Goal: Navigation & Orientation: Find specific page/section

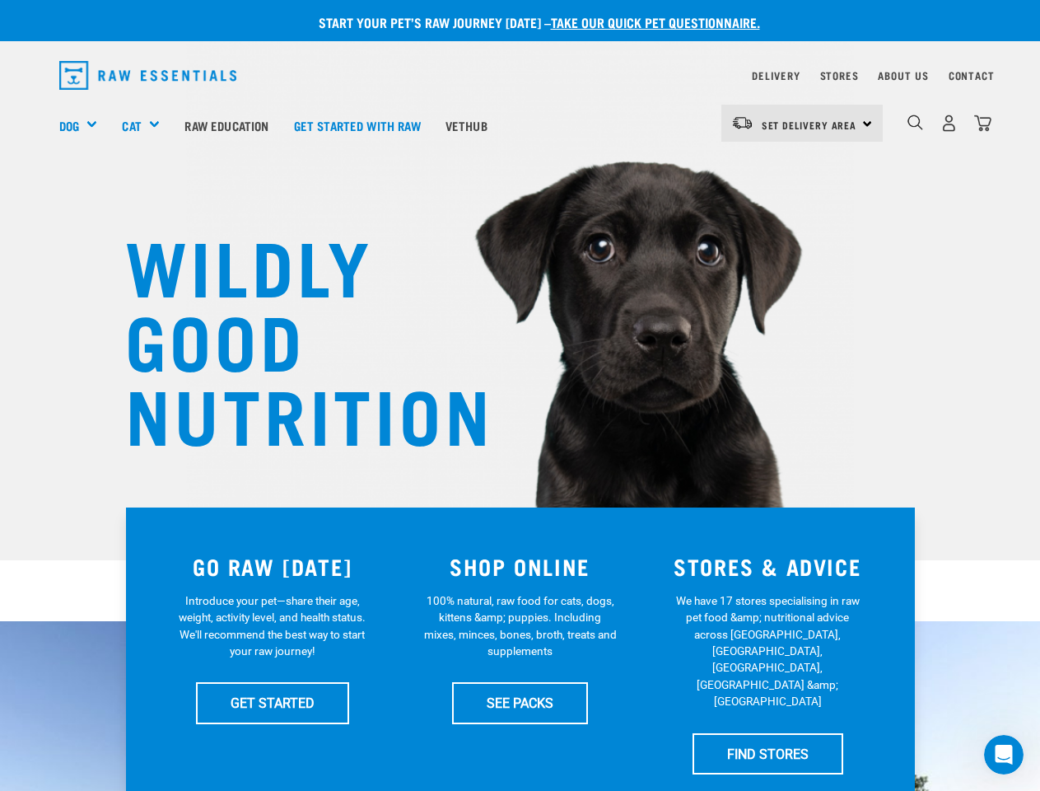
click at [85, 125] on div "Dog" at bounding box center [84, 125] width 51 height 66
click at [148, 125] on div "Cat" at bounding box center [147, 125] width 50 height 66
click at [802, 123] on span "Set Delivery Area" at bounding box center [810, 125] width 96 height 6
click at [915, 123] on img "dropdown navigation" at bounding box center [915, 122] width 16 height 16
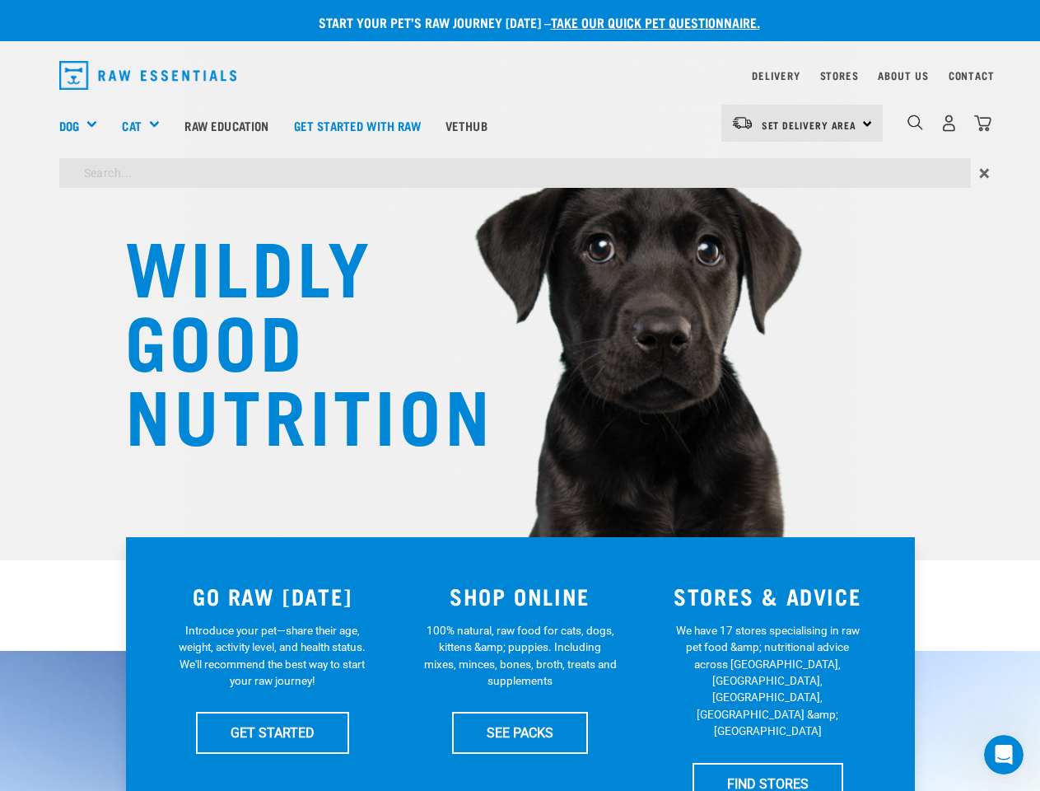
click at [1004, 754] on icon "Open Intercom Messenger" at bounding box center [1004, 754] width 27 height 27
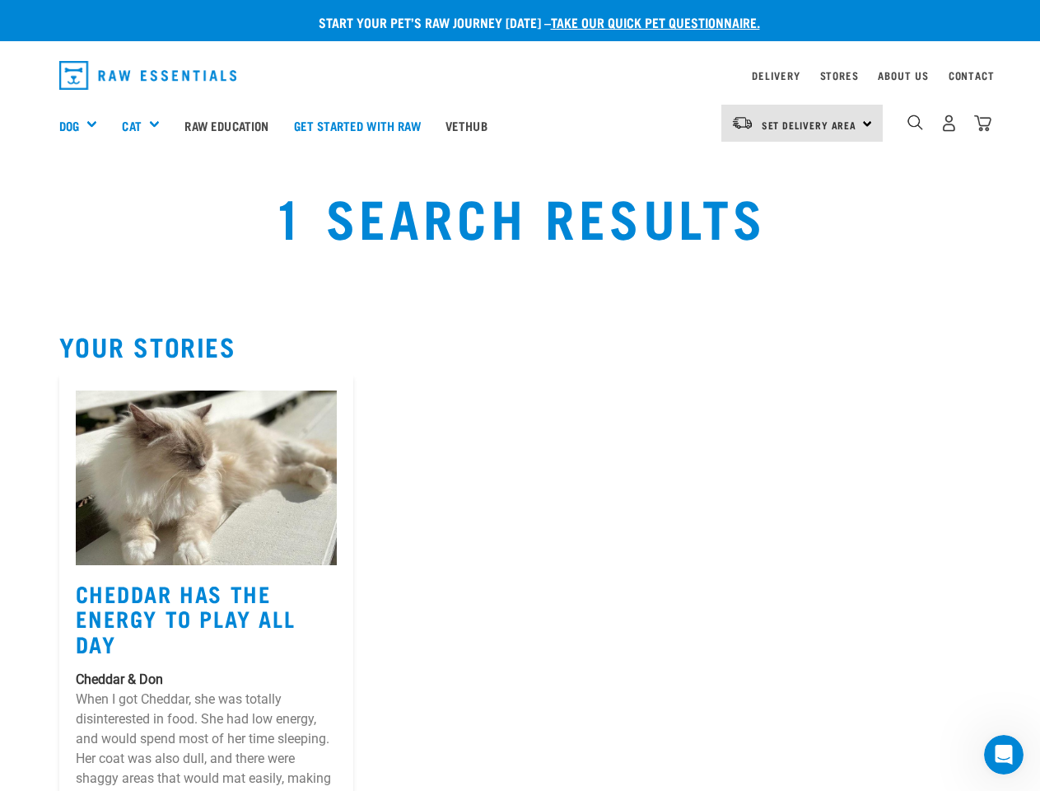
click at [85, 125] on div "Dog" at bounding box center [84, 125] width 51 height 66
click at [148, 125] on div "Cat" at bounding box center [147, 125] width 50 height 66
click at [802, 123] on span "Set Delivery Area" at bounding box center [810, 125] width 96 height 6
click at [915, 123] on img "dropdown navigation" at bounding box center [915, 122] width 16 height 16
